Goal: Download file/media

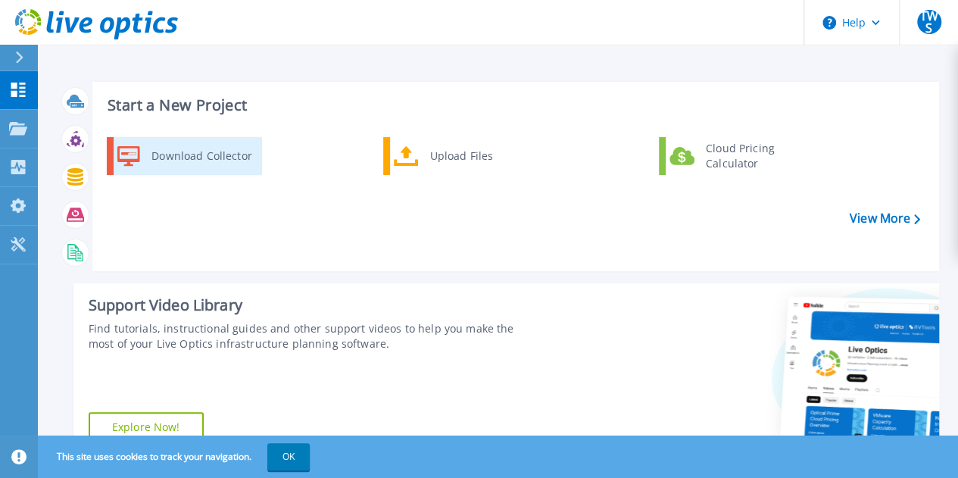
click at [200, 159] on div "Download Collector" at bounding box center [201, 156] width 114 height 30
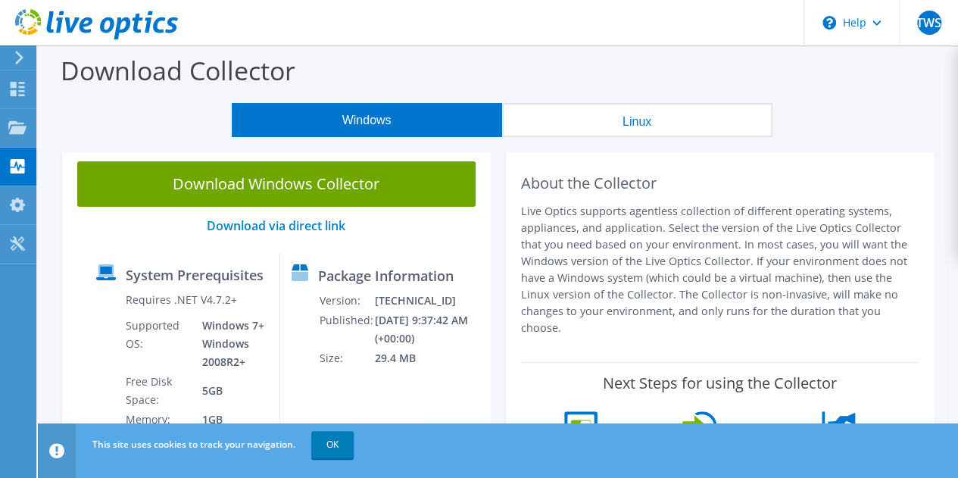
click at [617, 125] on button "Linux" at bounding box center [637, 120] width 270 height 34
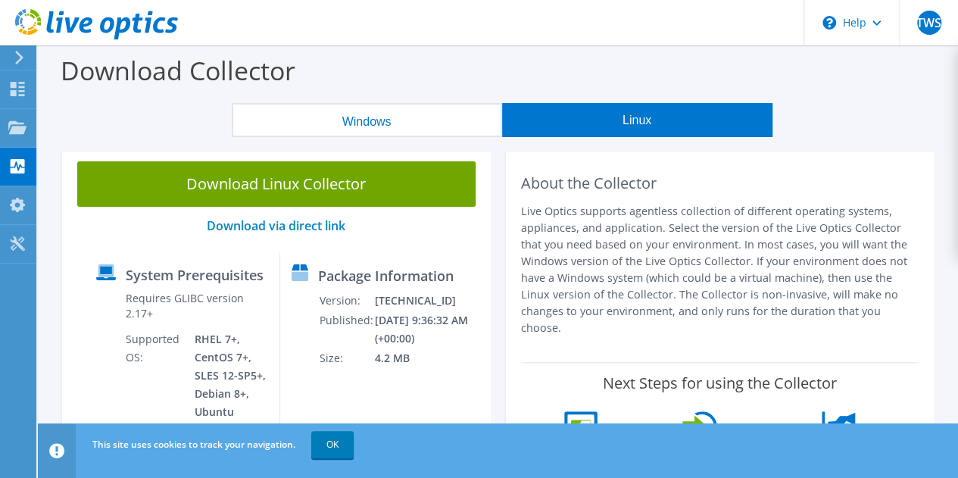
click at [380, 134] on button "Windows" at bounding box center [367, 120] width 270 height 34
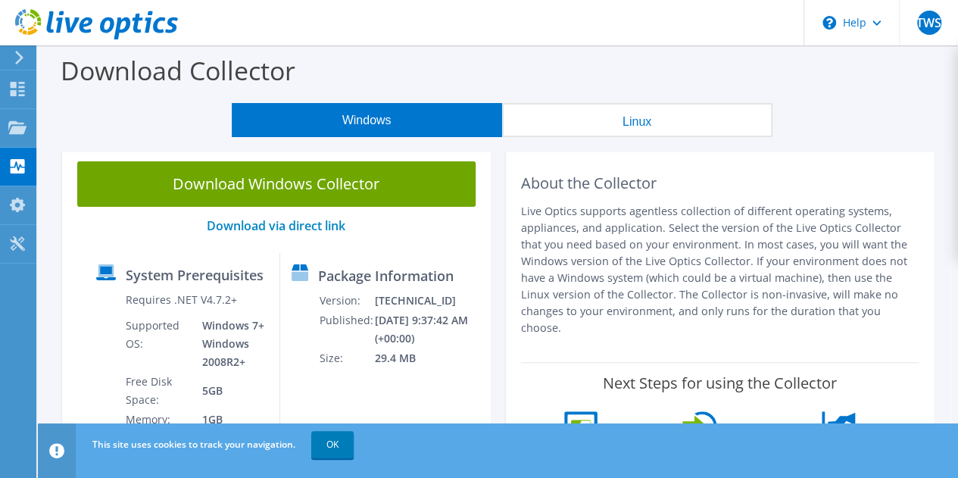
click at [378, 127] on button "Windows" at bounding box center [367, 120] width 270 height 34
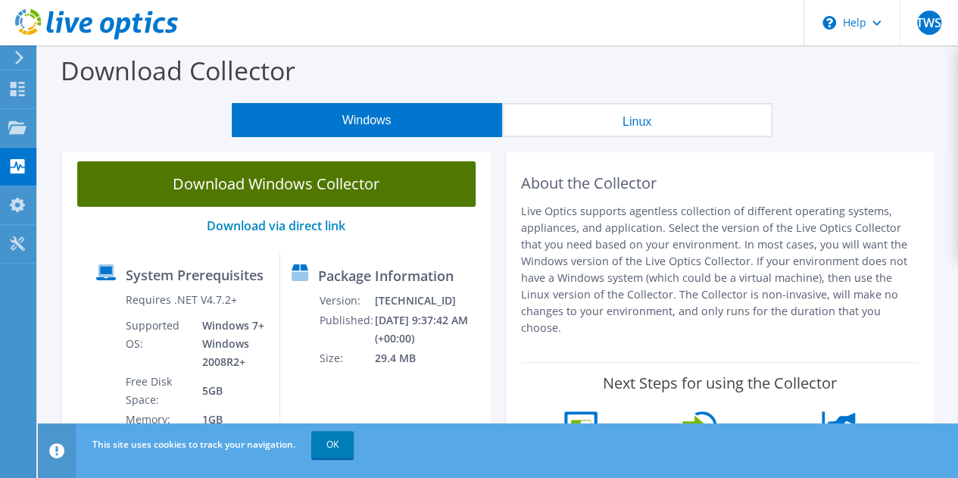
click at [297, 180] on link "Download Windows Collector" at bounding box center [276, 183] width 399 height 45
